Goal: Task Accomplishment & Management: Use online tool/utility

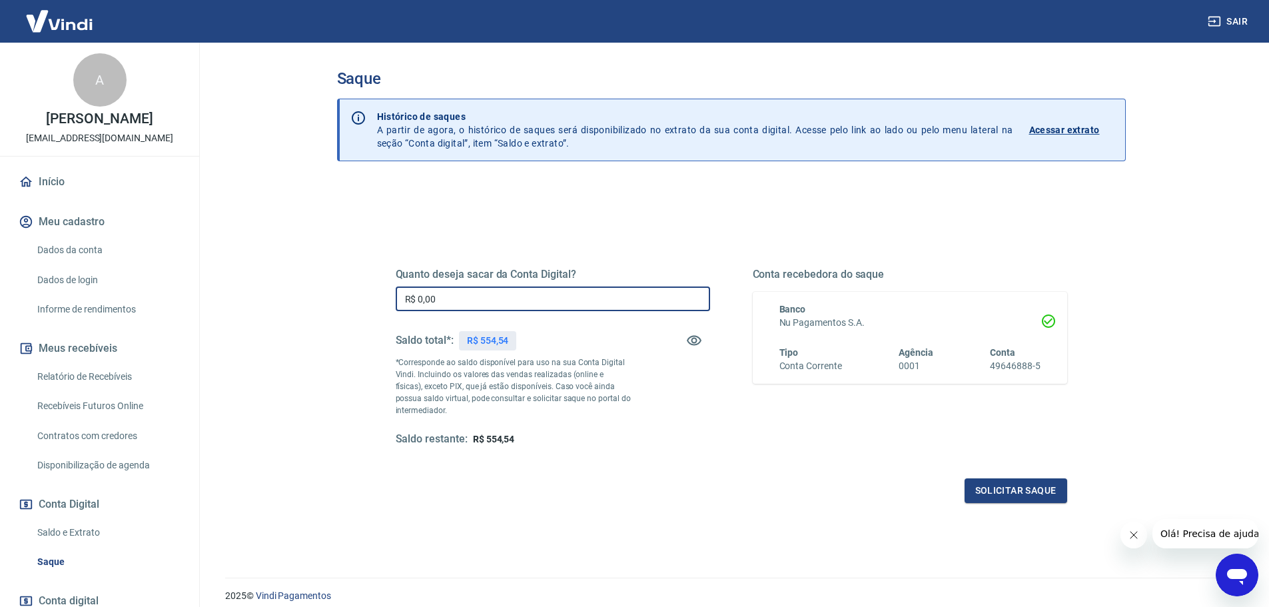
click at [518, 297] on input "R$ 0,00" at bounding box center [553, 298] width 314 height 25
drag, startPoint x: 464, startPoint y: 298, endPoint x: 358, endPoint y: 296, distance: 106.6
click at [360, 296] on div "Quanto deseja sacar da Conta Digital? R$ 0,00 ​ Saldo total*: R$ 554,54 *Corres…" at bounding box center [731, 421] width 789 height 476
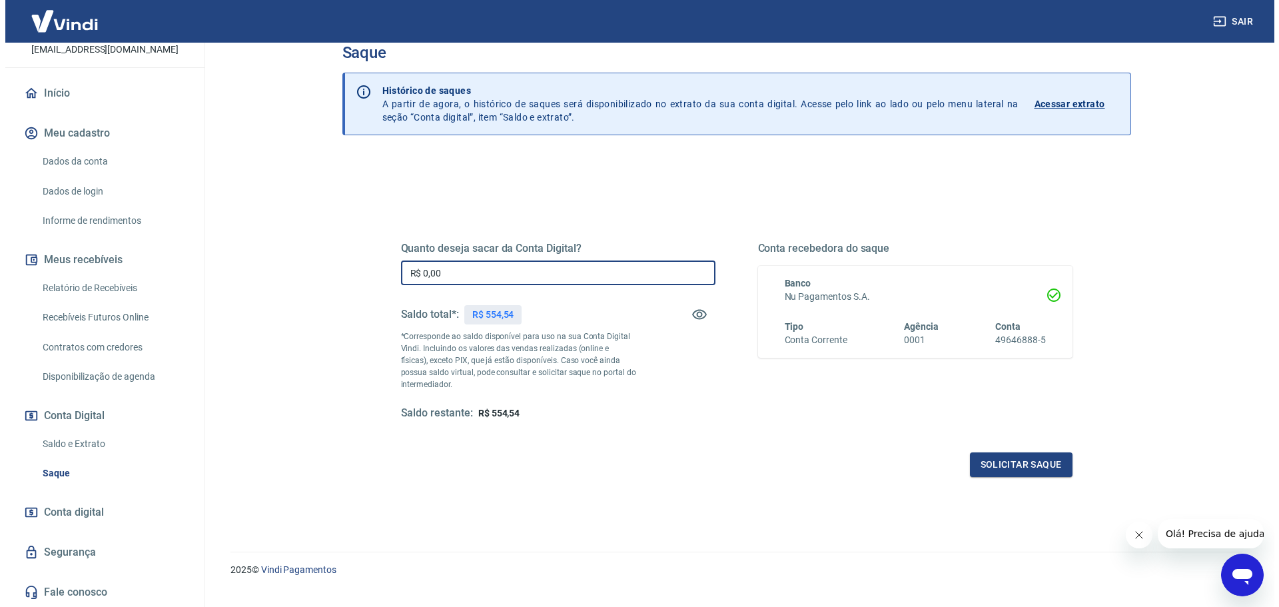
scroll to position [52, 0]
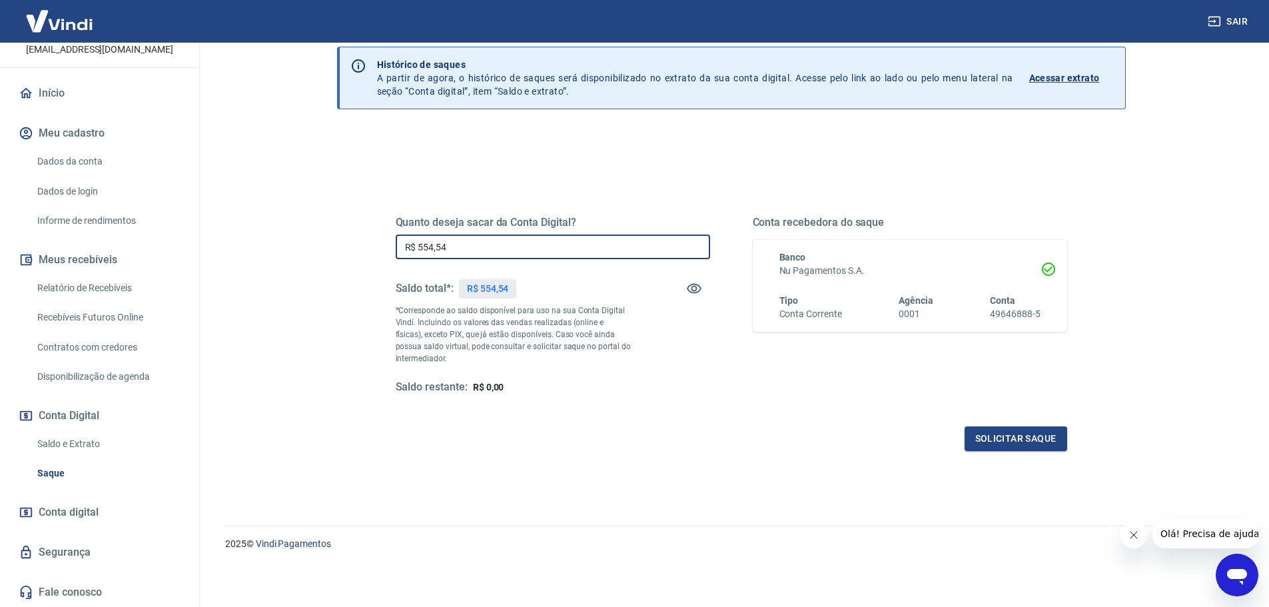
type input "R$ 554,54"
click at [577, 431] on div "Solicitar saque" at bounding box center [731, 438] width 671 height 25
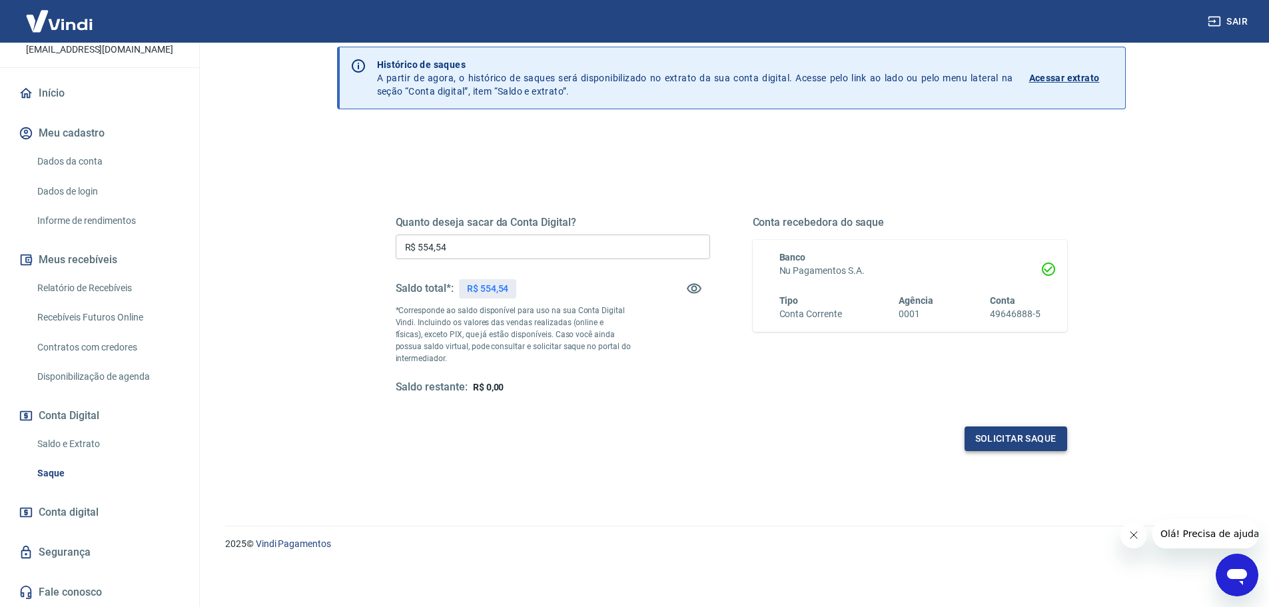
click at [993, 439] on button "Solicitar saque" at bounding box center [1016, 438] width 103 height 25
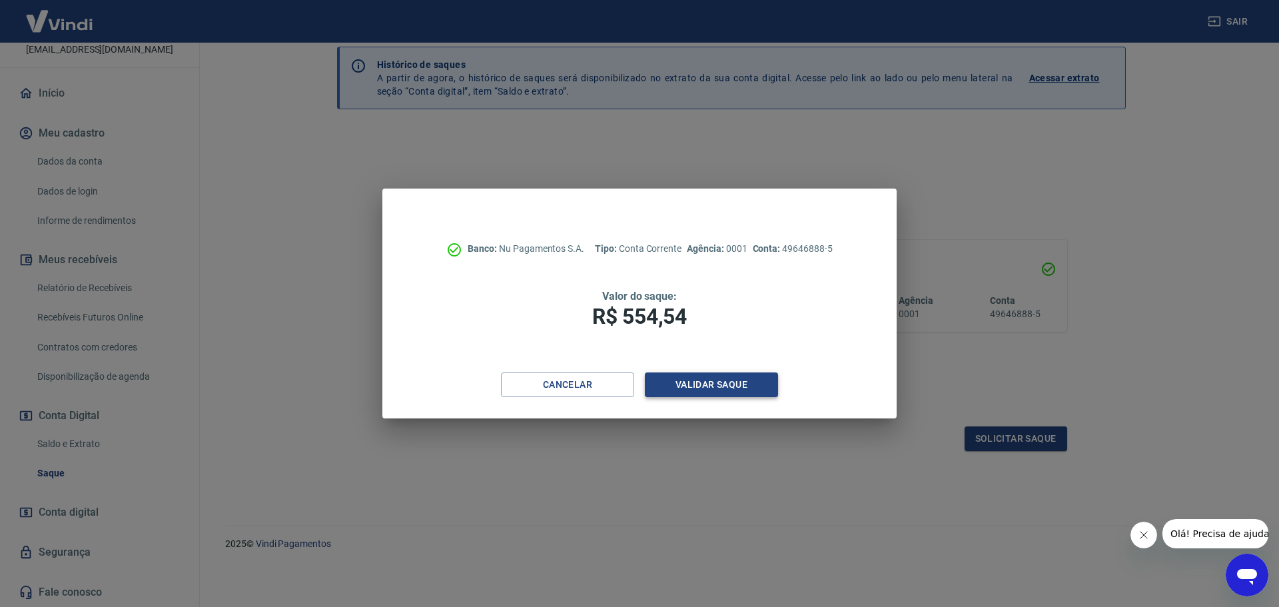
click at [686, 384] on button "Validar saque" at bounding box center [711, 384] width 133 height 25
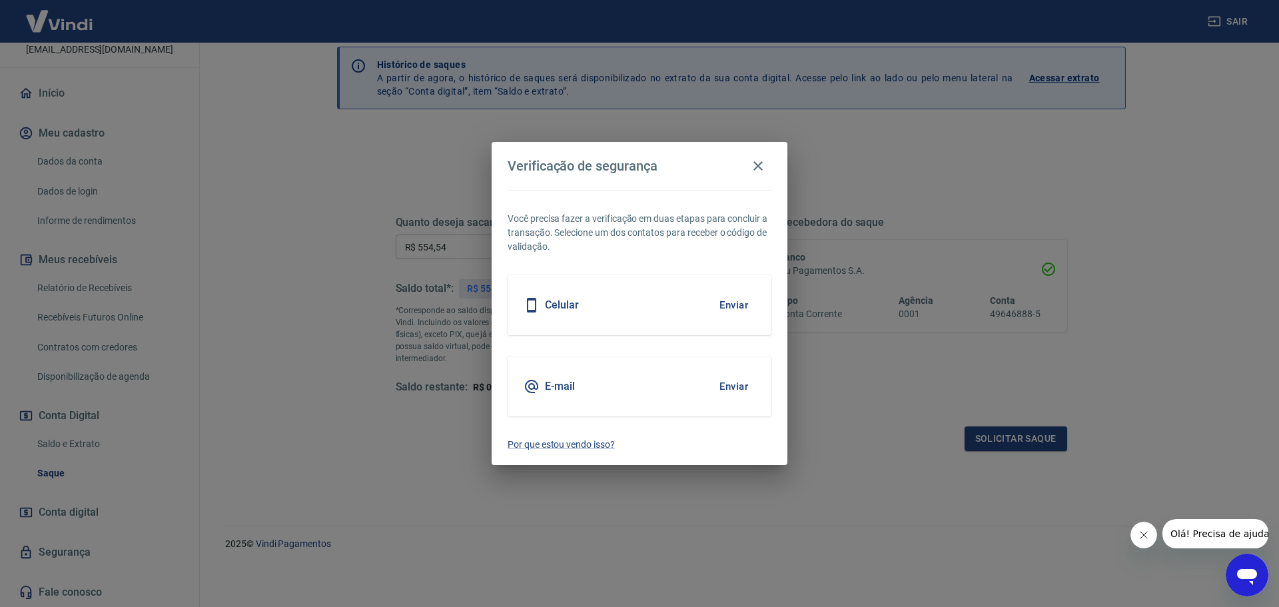
click at [727, 305] on button "Enviar" at bounding box center [733, 305] width 43 height 28
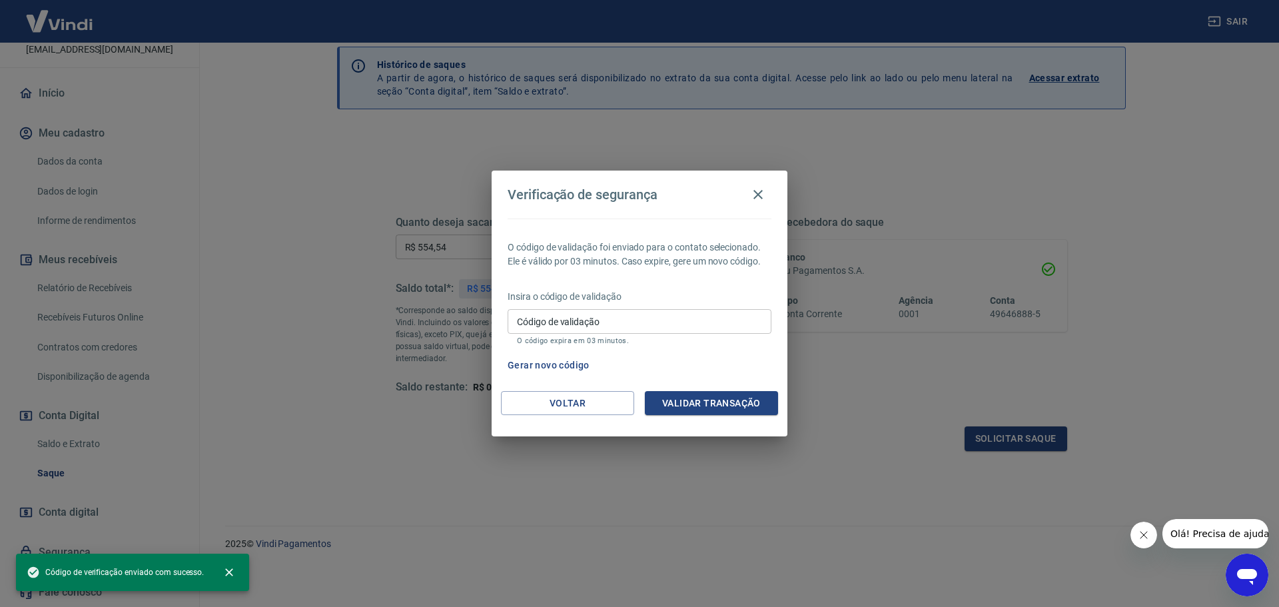
click at [640, 314] on input "Código de validação" at bounding box center [640, 321] width 264 height 25
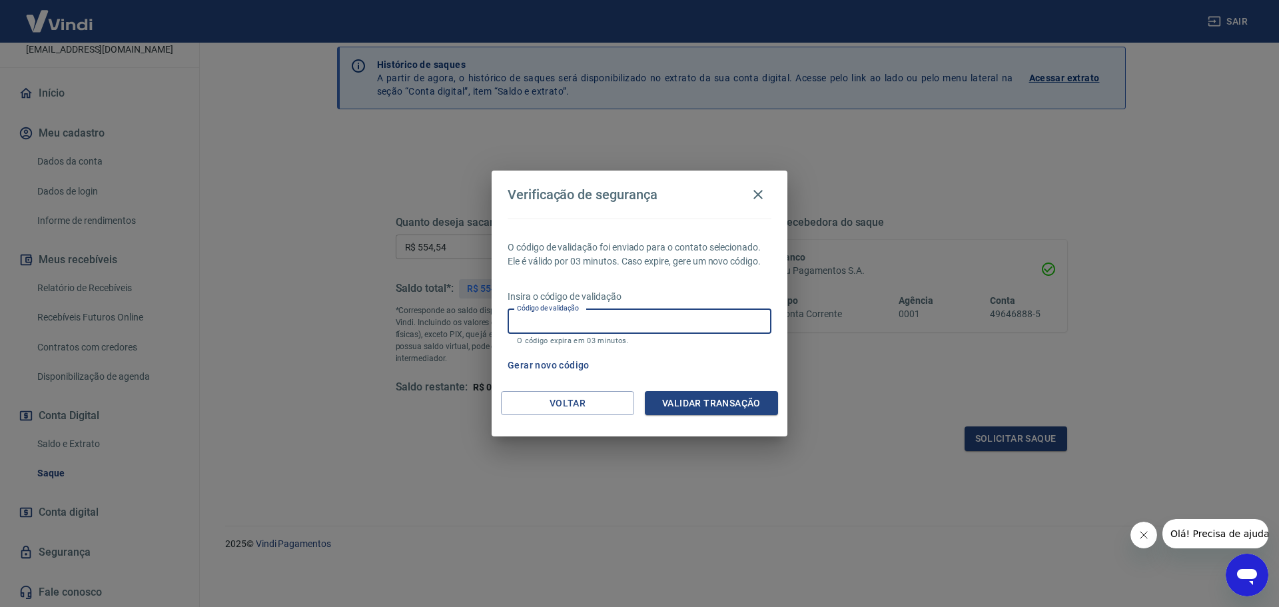
click at [637, 321] on input "Código de validação" at bounding box center [640, 321] width 264 height 25
type input "614469"
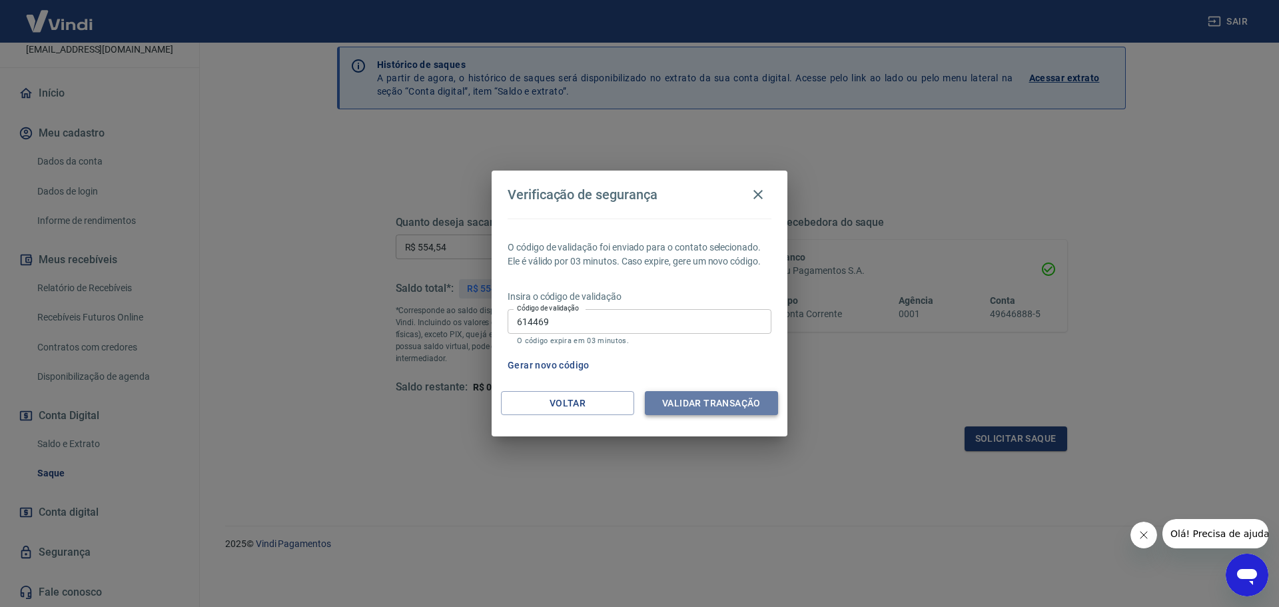
click at [699, 397] on button "Validar transação" at bounding box center [711, 403] width 133 height 25
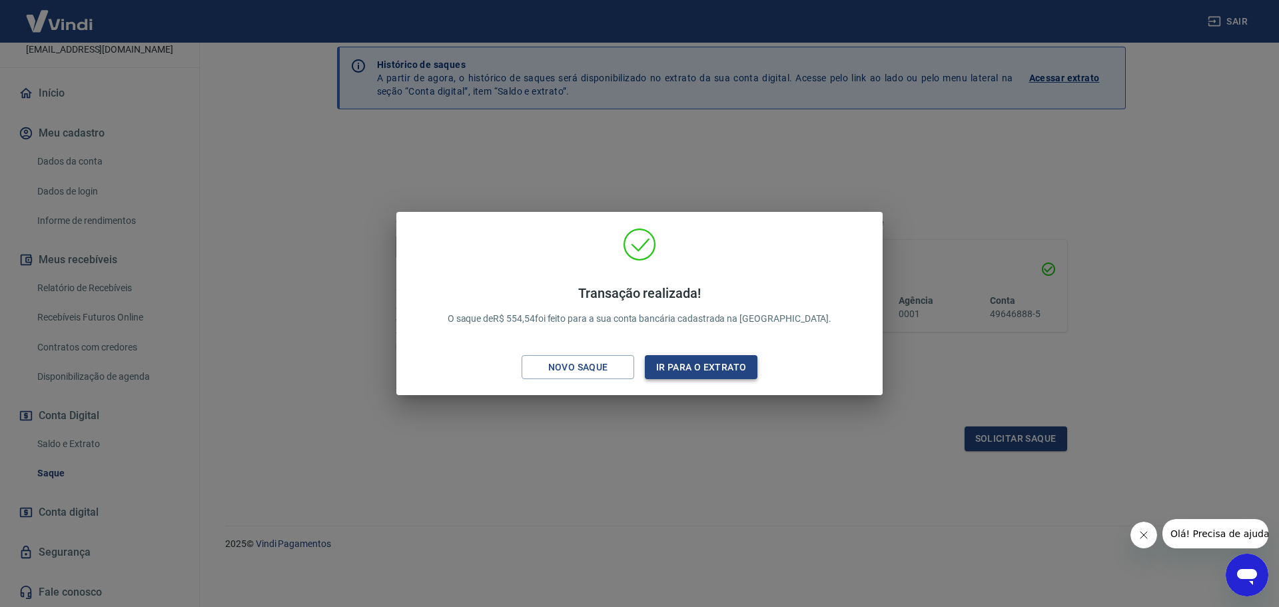
click at [673, 357] on button "Ir para o extrato" at bounding box center [701, 367] width 113 height 25
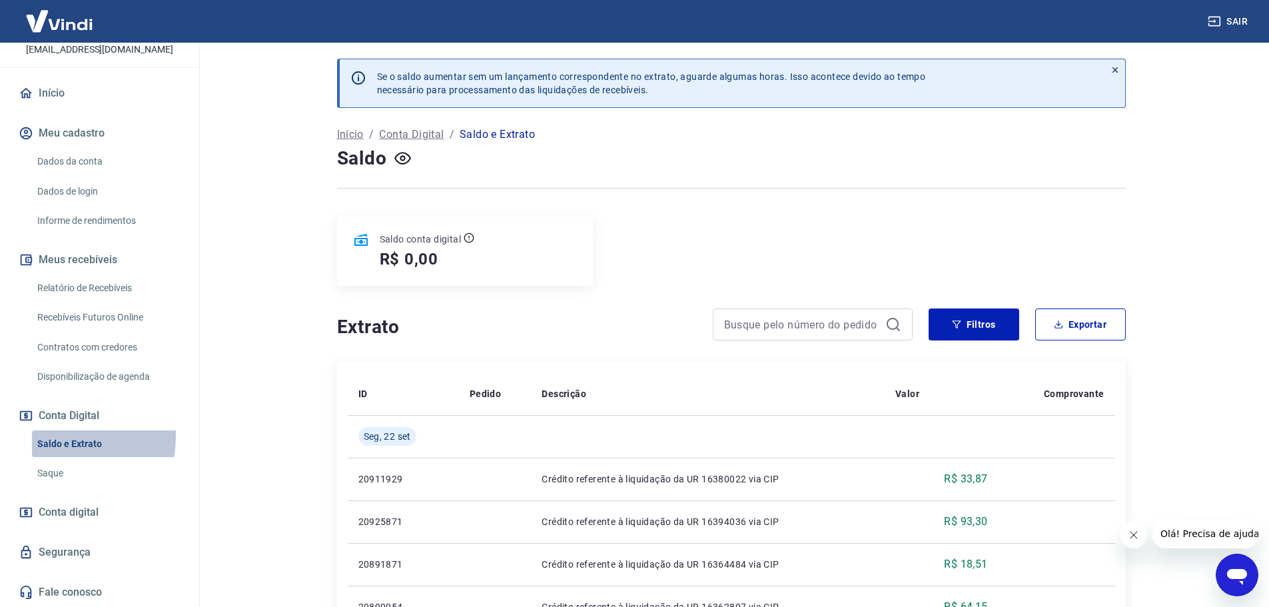
click at [56, 436] on link "Saldo e Extrato" at bounding box center [107, 443] width 151 height 27
click at [49, 159] on link "Dados da conta" at bounding box center [107, 161] width 151 height 27
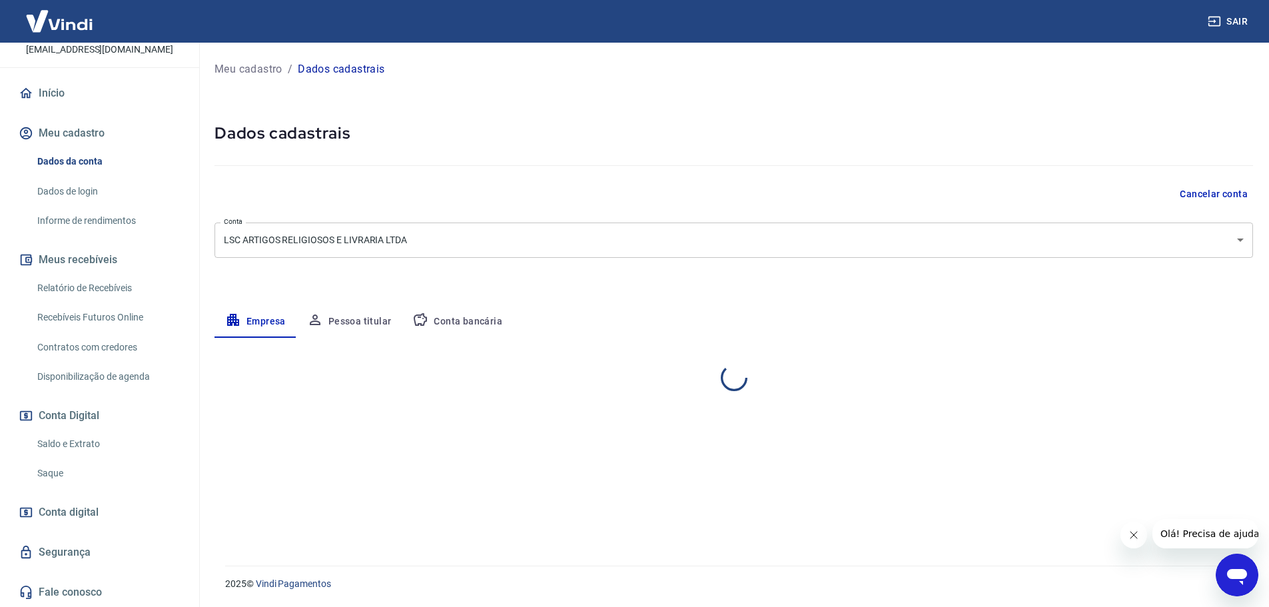
click at [50, 92] on link "Início" at bounding box center [99, 93] width 167 height 29
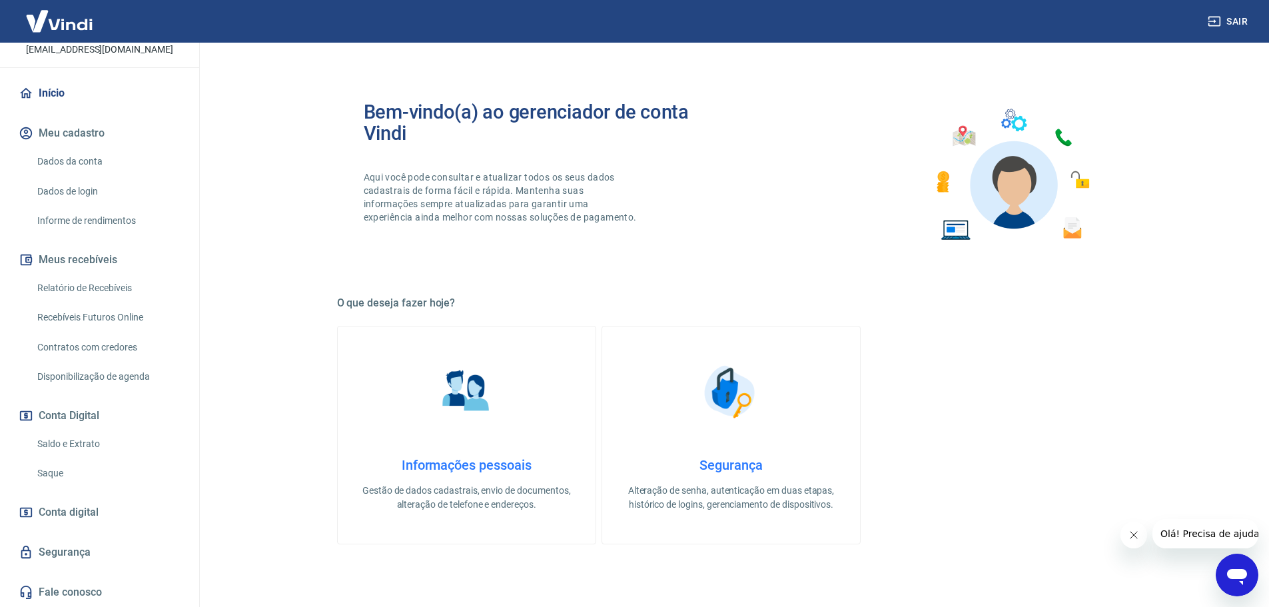
click at [48, 440] on link "Saldo e Extrato" at bounding box center [107, 443] width 151 height 27
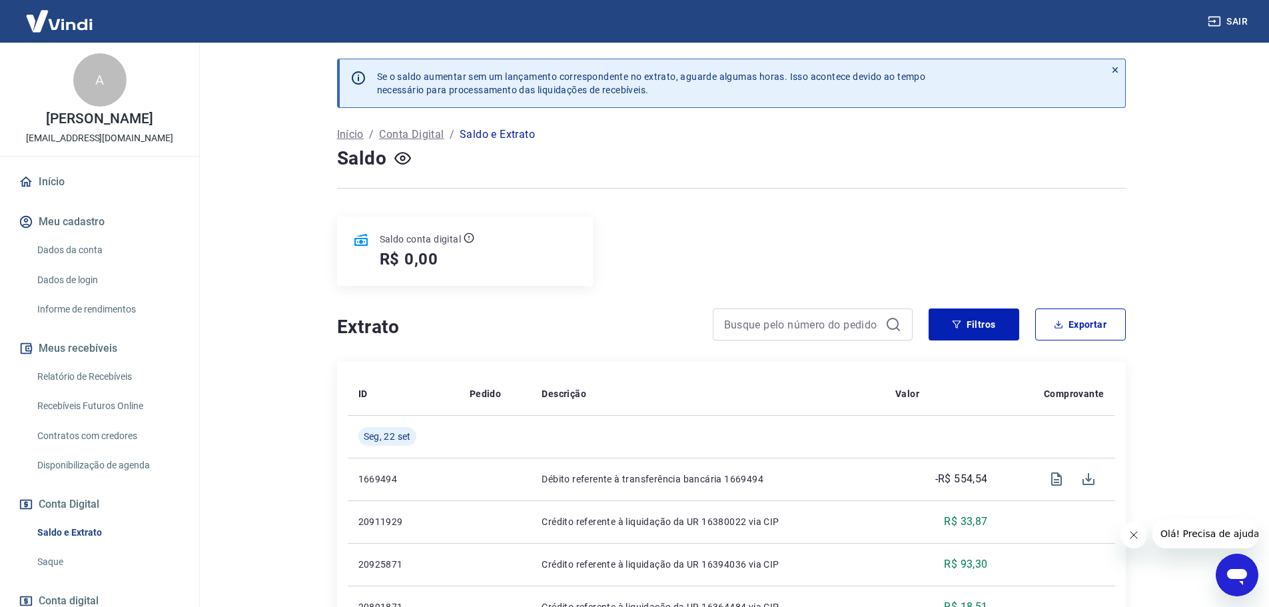
click at [51, 179] on link "Início" at bounding box center [99, 181] width 167 height 29
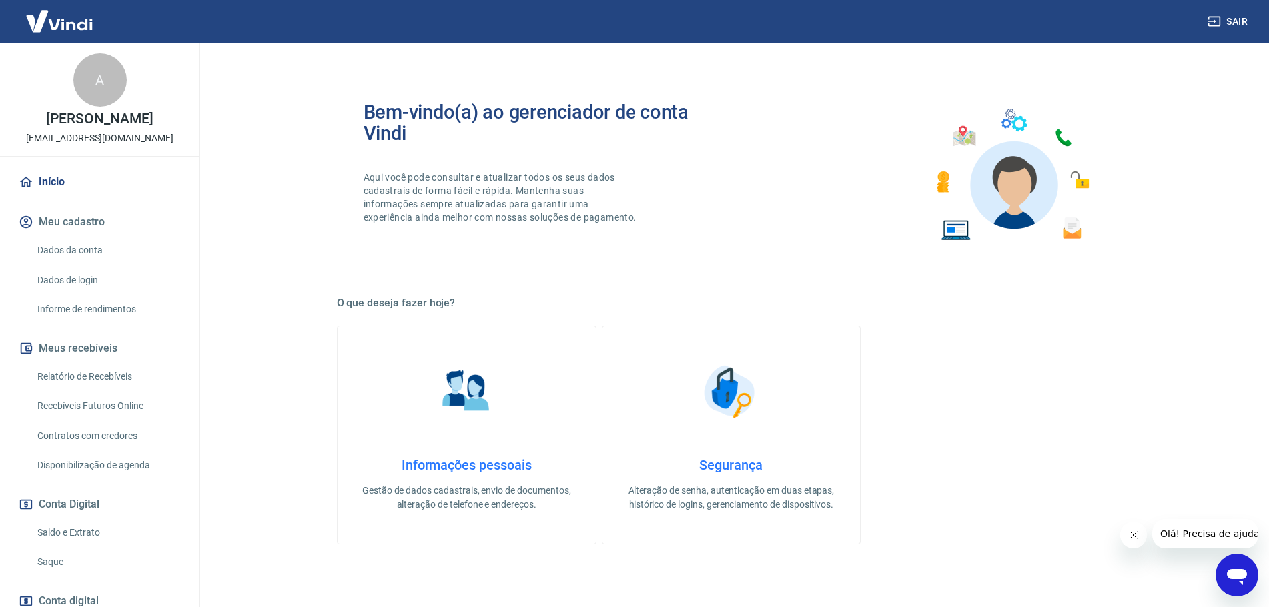
click at [62, 376] on link "Relatório de Recebíveis" at bounding box center [107, 376] width 151 height 27
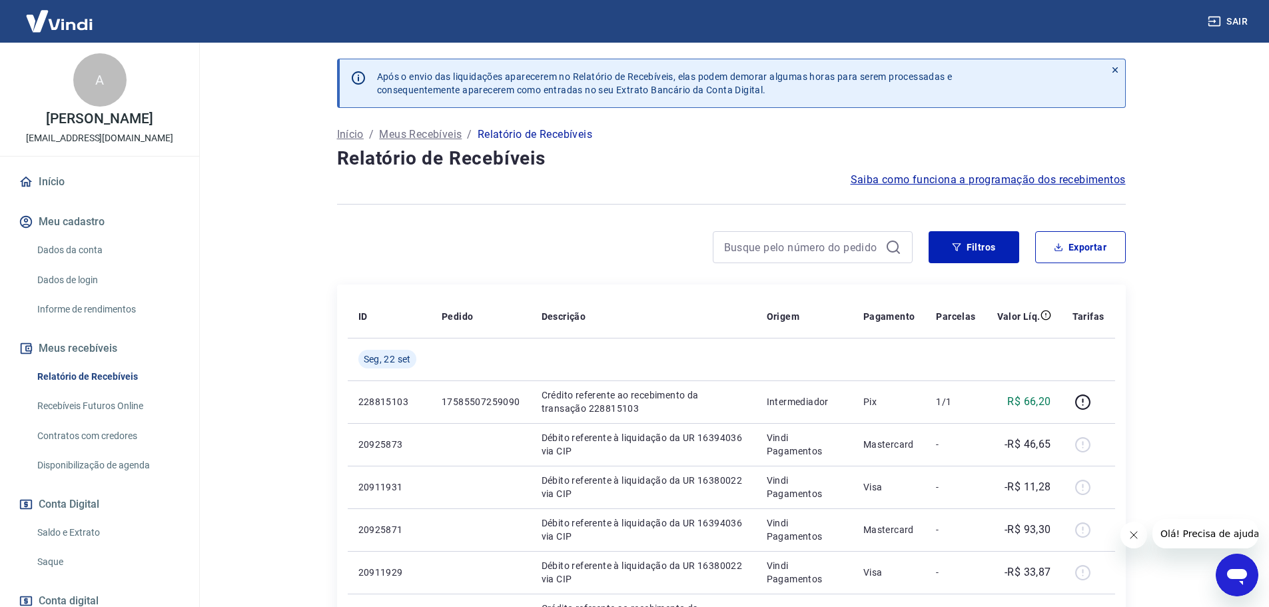
click at [38, 183] on link "Início" at bounding box center [99, 181] width 167 height 29
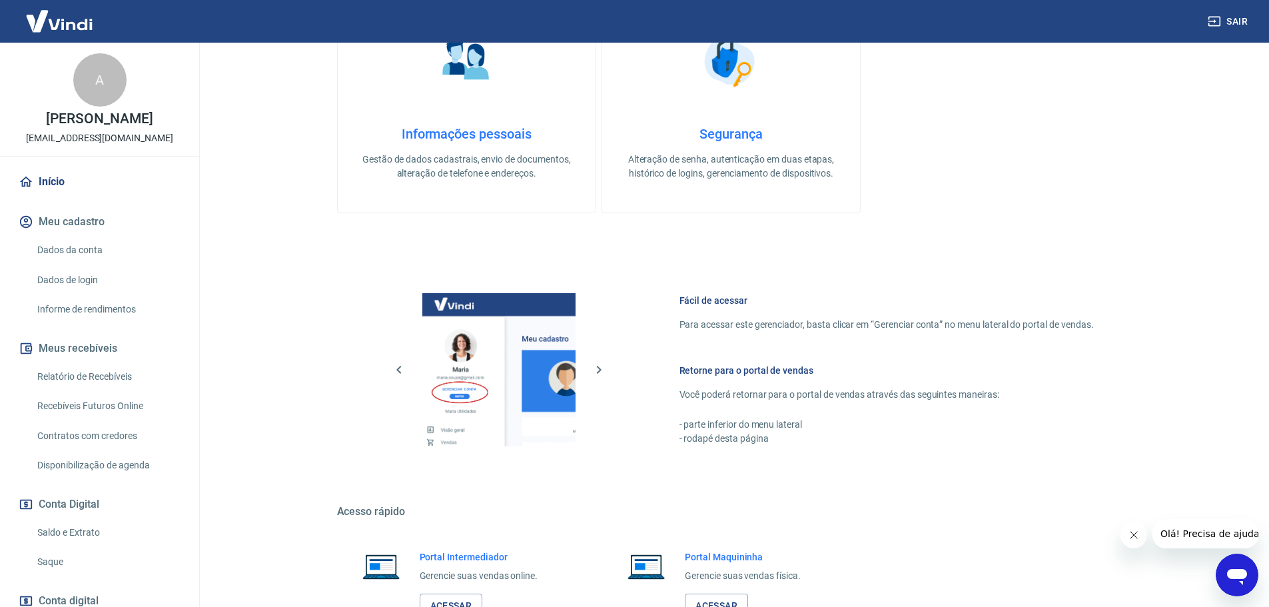
scroll to position [333, 0]
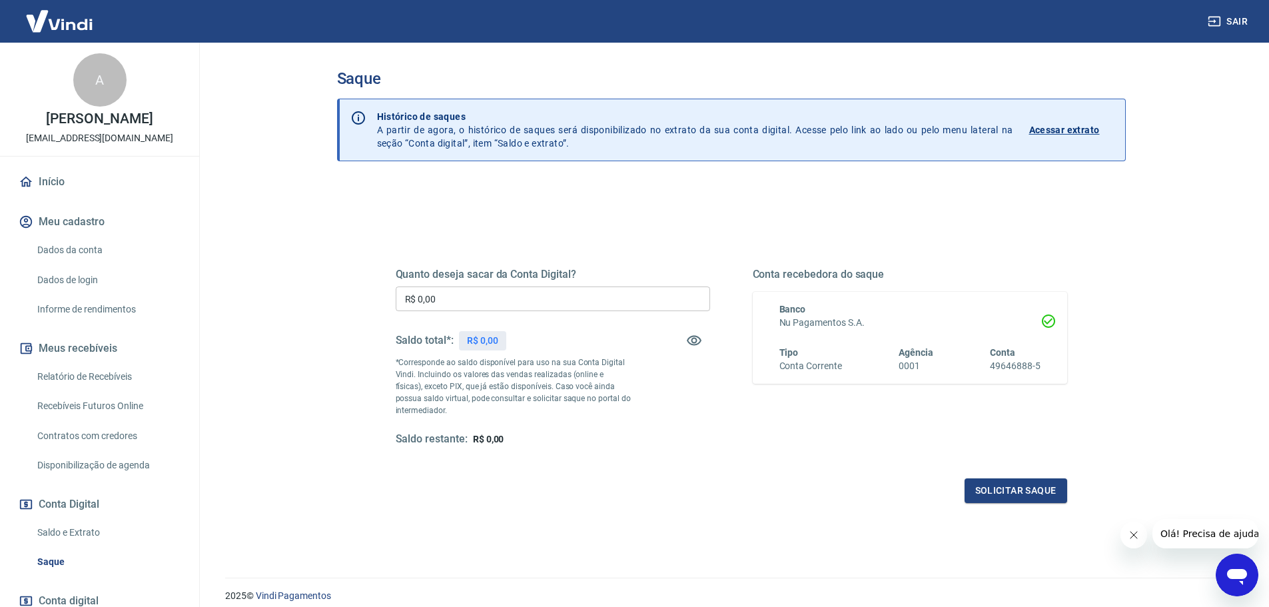
click at [631, 183] on div "Quanto deseja sacar da Conta Digital? R$ 0,00 ​ Saldo total*: R$ 0,00 *Correspo…" at bounding box center [731, 421] width 789 height 476
